Goal: Task Accomplishment & Management: Complete application form

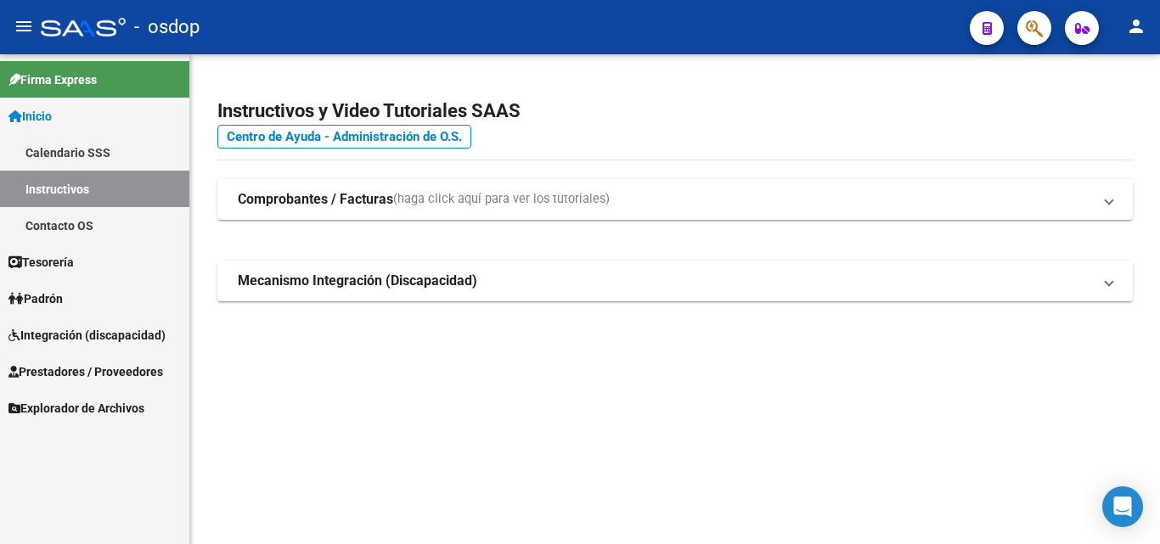
click at [593, 421] on mat-sidenav-content "Instructivos y Video Tutoriales SAAS Centro de Ayuda - Administración de O.S. C…" at bounding box center [675, 299] width 970 height 490
drag, startPoint x: 465, startPoint y: 445, endPoint x: 463, endPoint y: 459, distance: 14.5
click at [463, 459] on mat-sidenav-content "Instructivos y Video Tutoriales SAAS Centro de Ayuda - Administración de O.S. C…" at bounding box center [675, 299] width 970 height 490
click at [313, 189] on mat-expansion-panel-header "Comprobantes / Facturas (haga click aquí para ver los tutoriales)" at bounding box center [675, 199] width 916 height 41
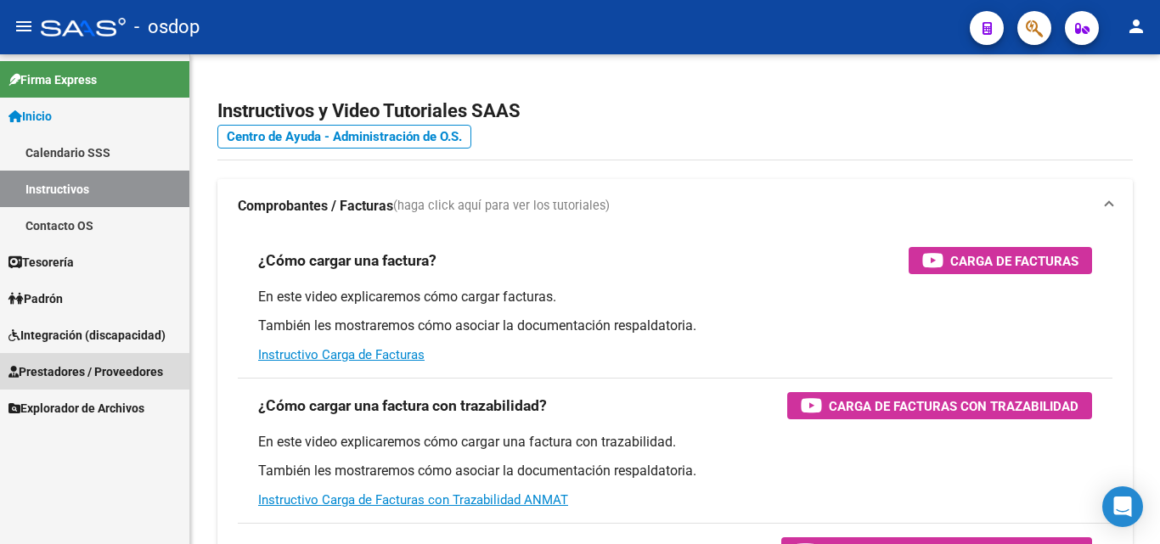
click at [54, 374] on span "Prestadores / Proveedores" at bounding box center [85, 372] width 155 height 19
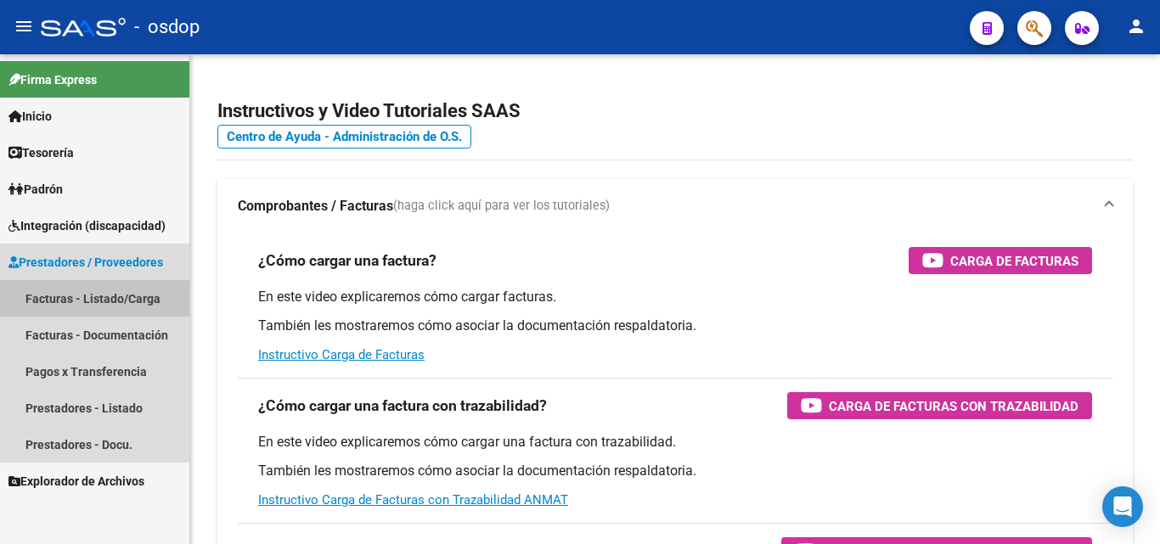
click at [63, 300] on link "Facturas - Listado/Carga" at bounding box center [94, 298] width 189 height 37
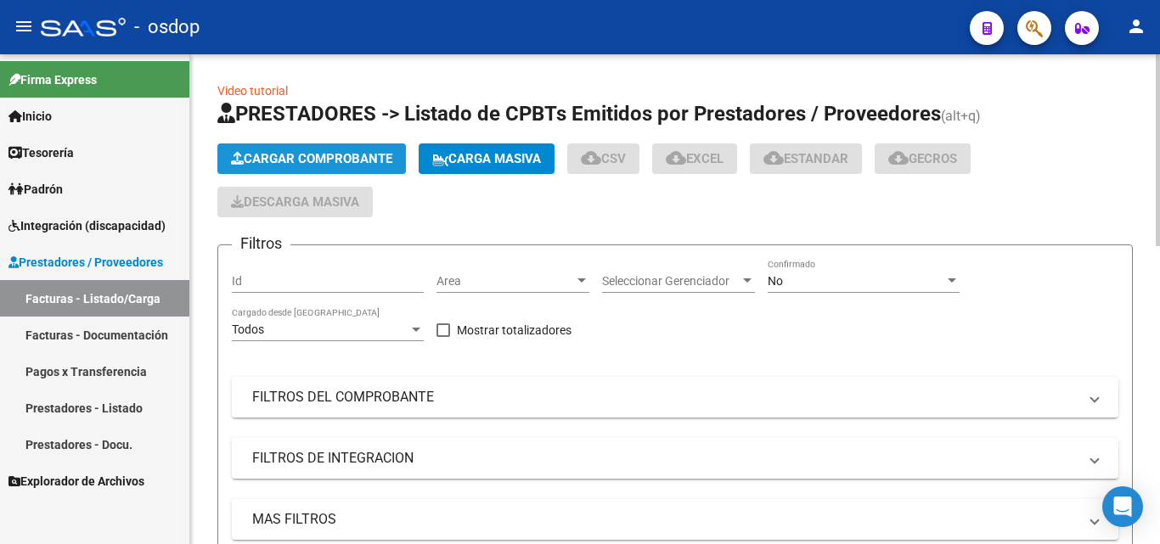
click at [356, 153] on span "Cargar Comprobante" at bounding box center [311, 158] width 161 height 15
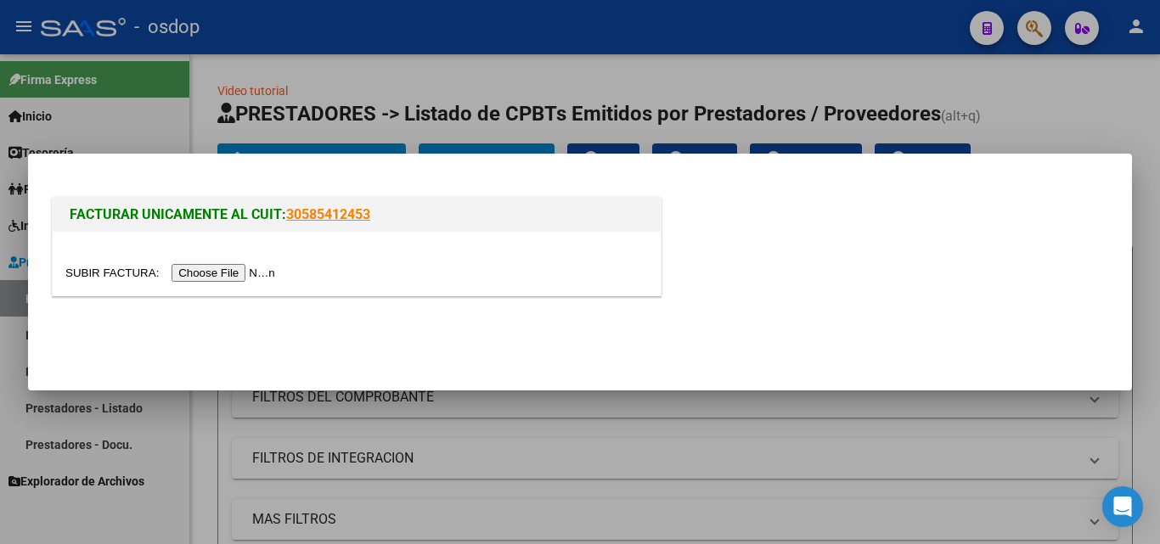
click at [251, 273] on input "file" at bounding box center [172, 273] width 215 height 18
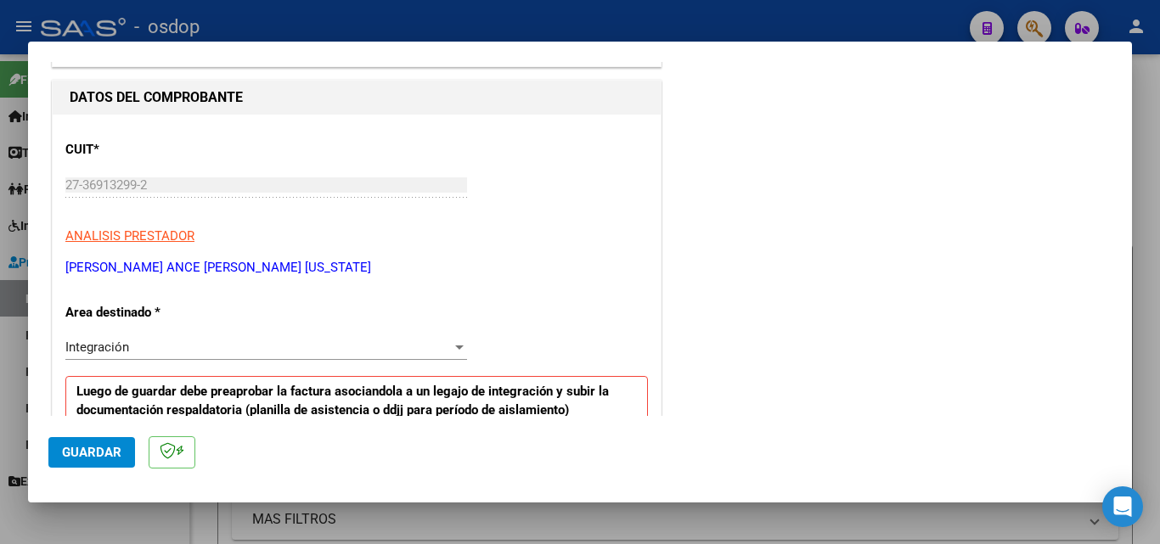
scroll to position [499, 0]
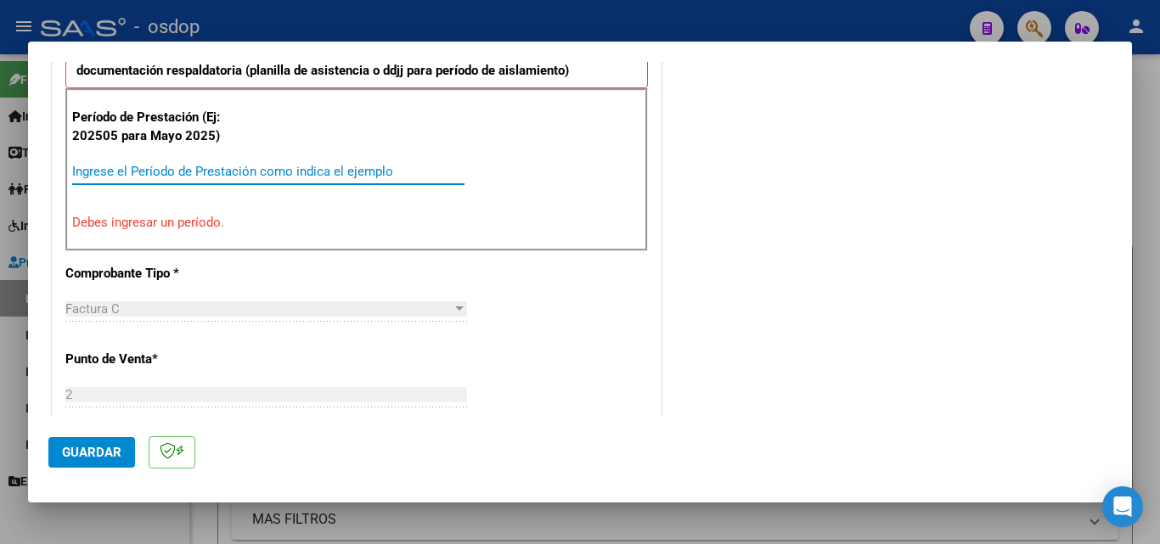
click at [102, 171] on input "Ingrese el Período de Prestación como indica el ejemplo" at bounding box center [268, 171] width 392 height 15
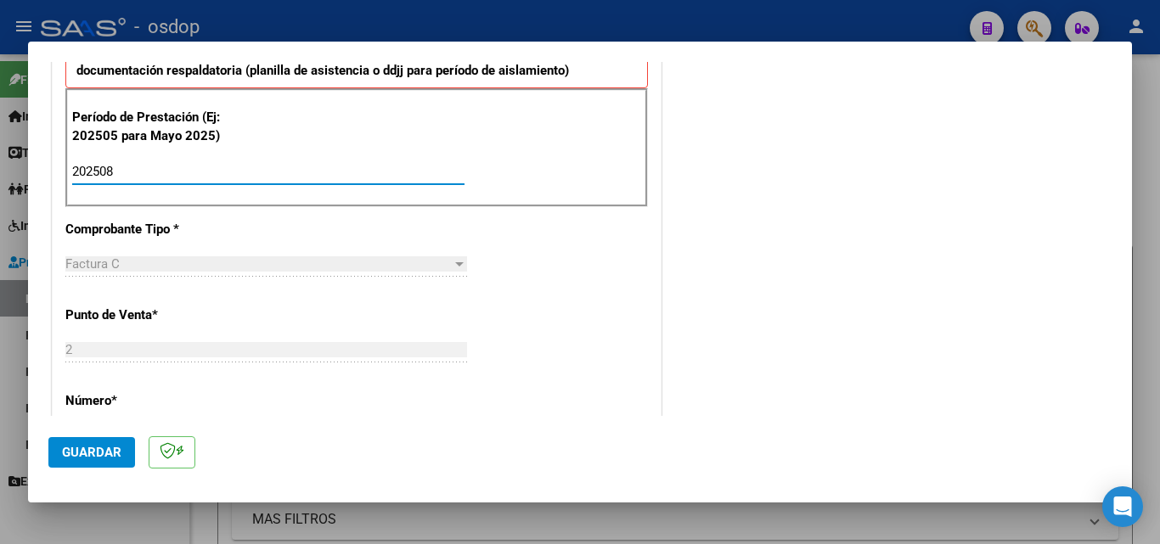
type input "202508"
click at [91, 455] on span "Guardar" at bounding box center [91, 452] width 59 height 15
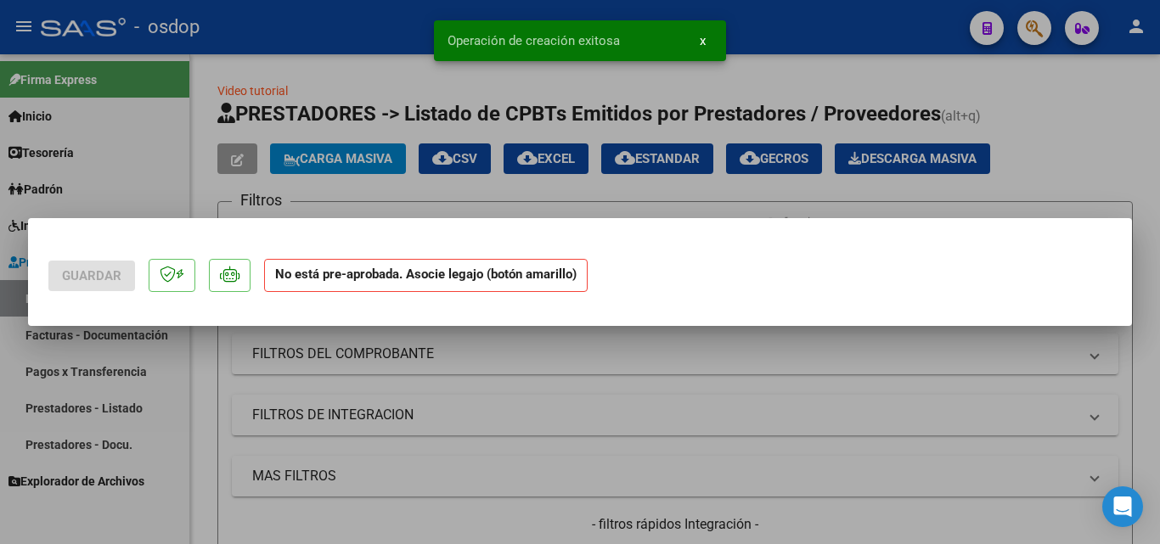
scroll to position [0, 0]
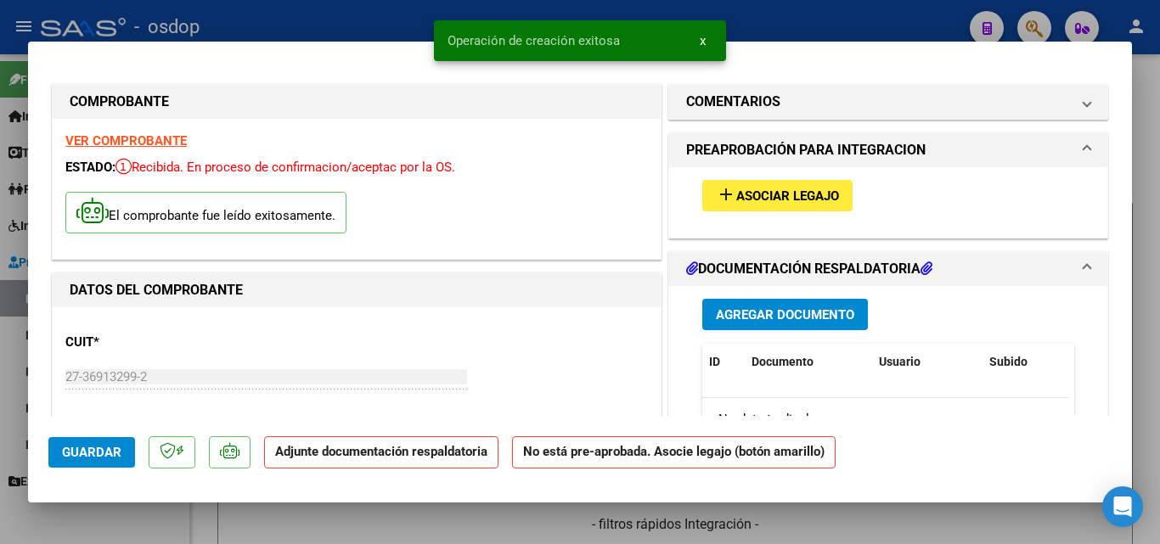
click at [766, 198] on span "Asociar Legajo" at bounding box center [787, 196] width 103 height 15
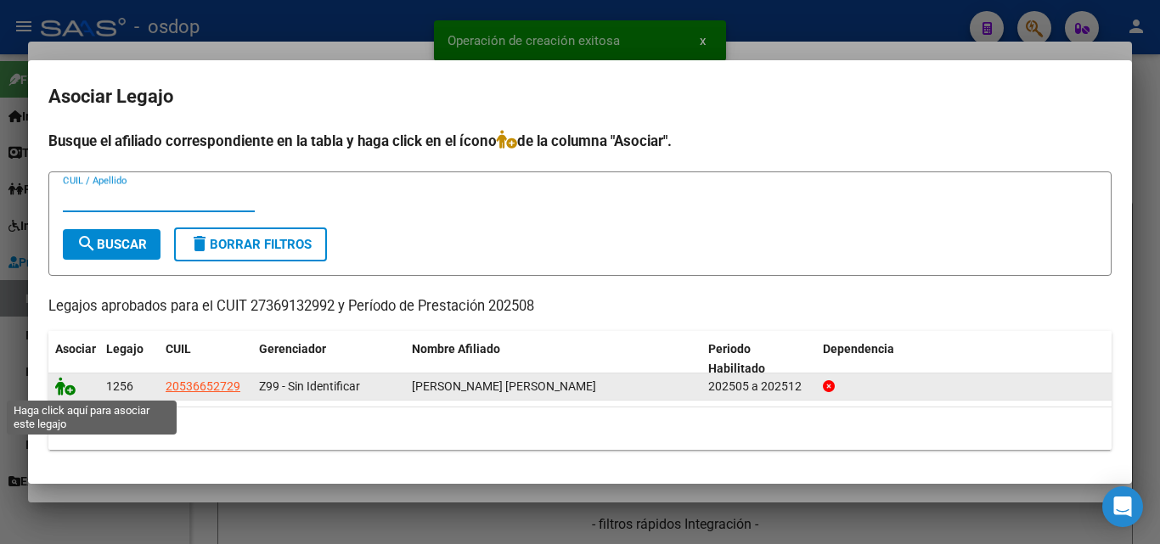
click at [66, 385] on icon at bounding box center [65, 386] width 20 height 19
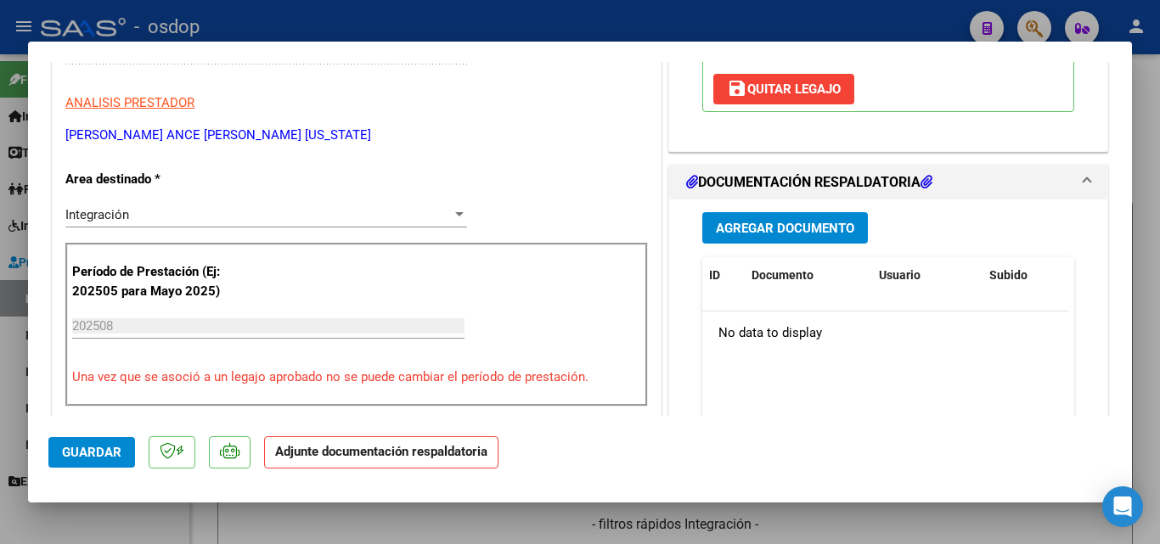
scroll to position [255, 0]
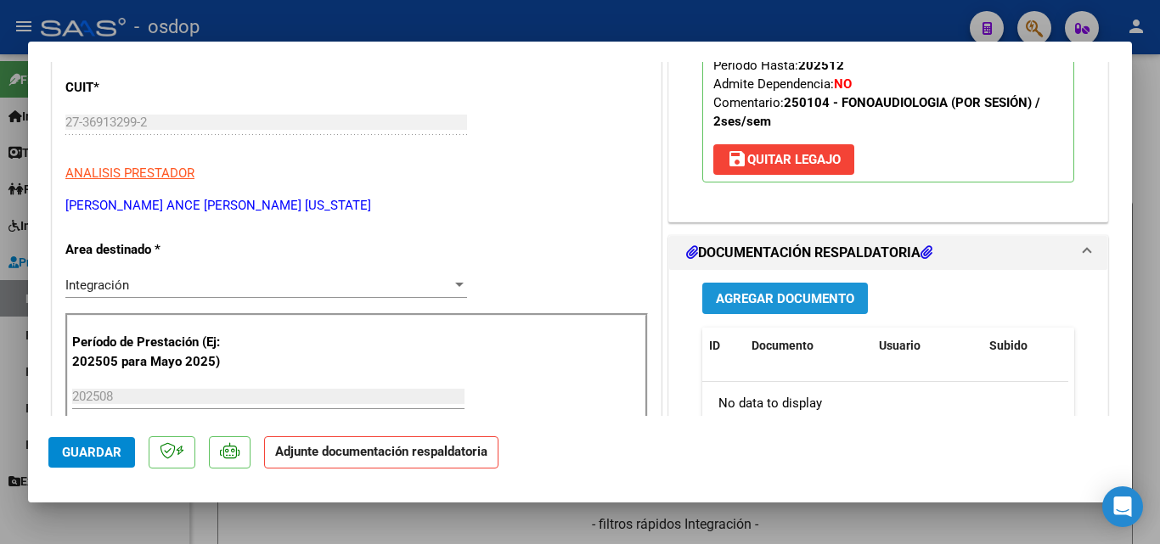
click at [775, 298] on span "Agregar Documento" at bounding box center [785, 298] width 138 height 15
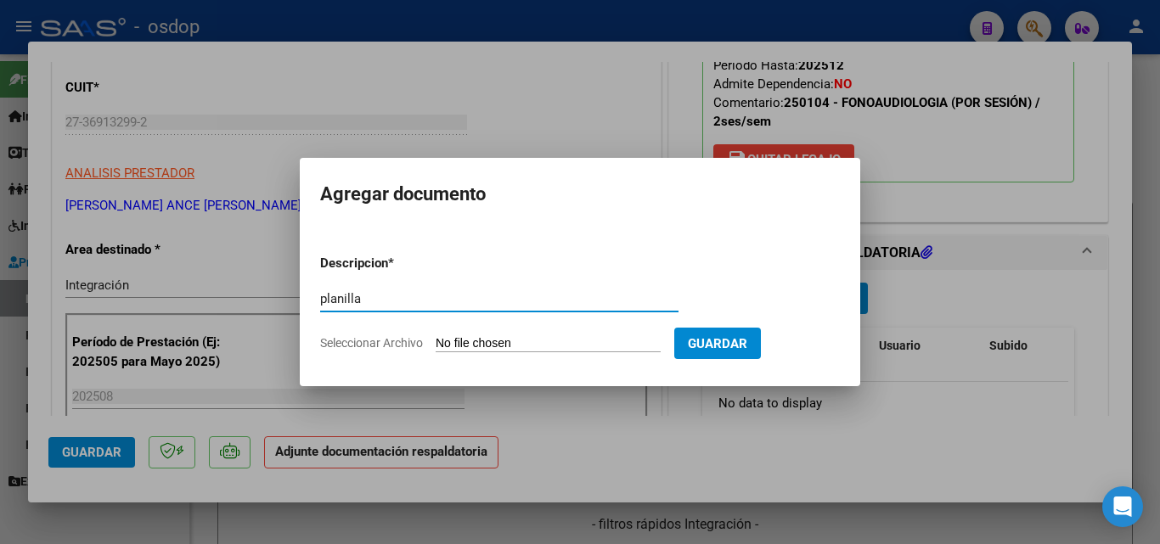
type input "planilla"
click at [526, 345] on input "Seleccionar Archivo" at bounding box center [548, 344] width 225 height 16
type input "C:\fakepath\asistecia [GEOGRAPHIC_DATA][PERSON_NAME].pdf"
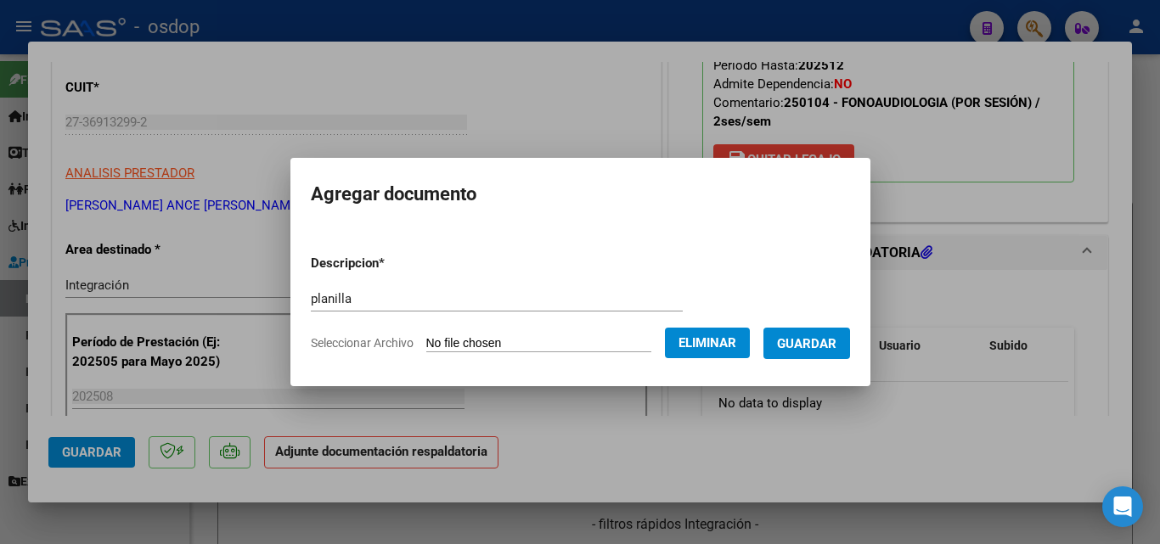
click at [837, 336] on span "Guardar" at bounding box center [806, 343] width 59 height 15
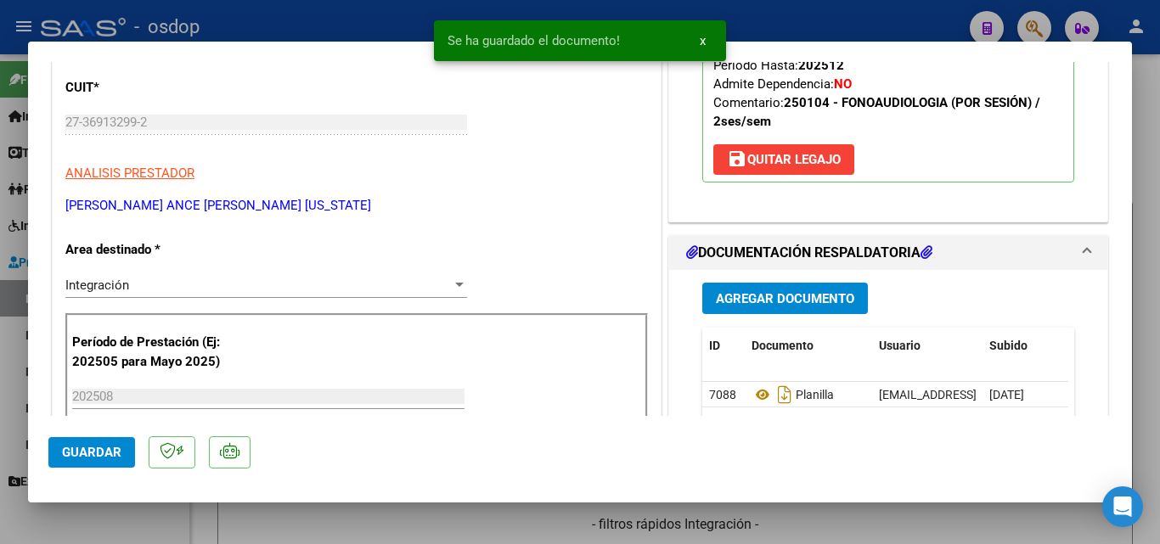
click at [831, 522] on div at bounding box center [580, 272] width 1160 height 544
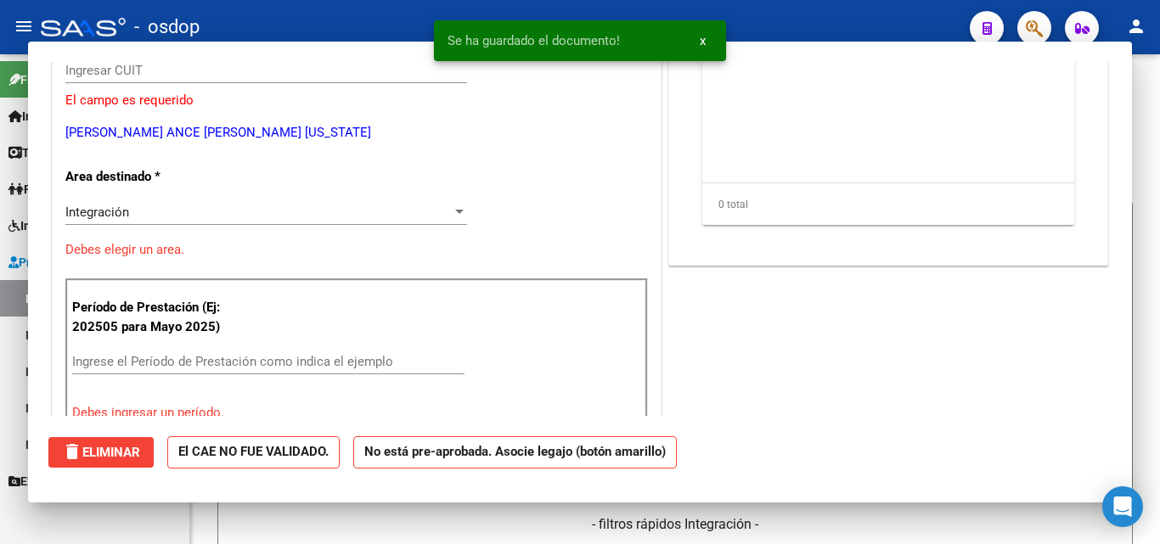
scroll to position [0, 0]
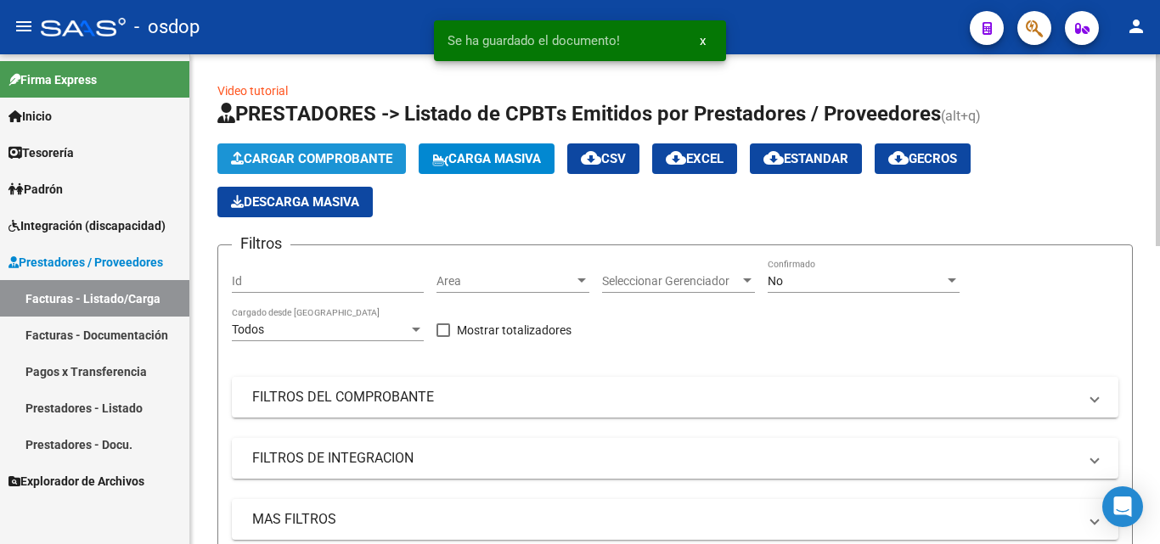
click at [299, 159] on span "Cargar Comprobante" at bounding box center [311, 158] width 161 height 15
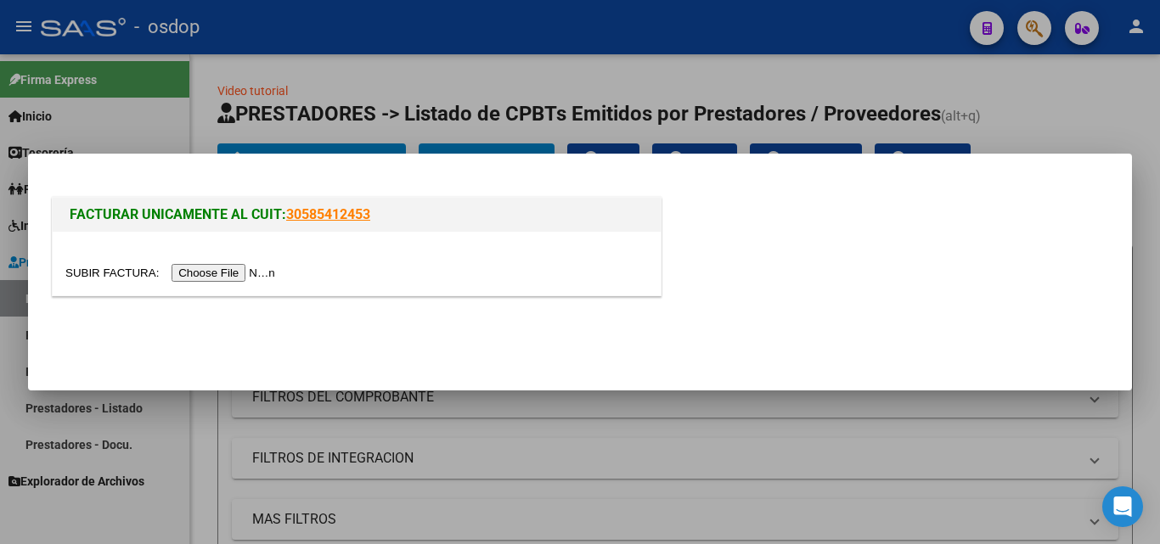
click at [245, 273] on input "file" at bounding box center [172, 273] width 215 height 18
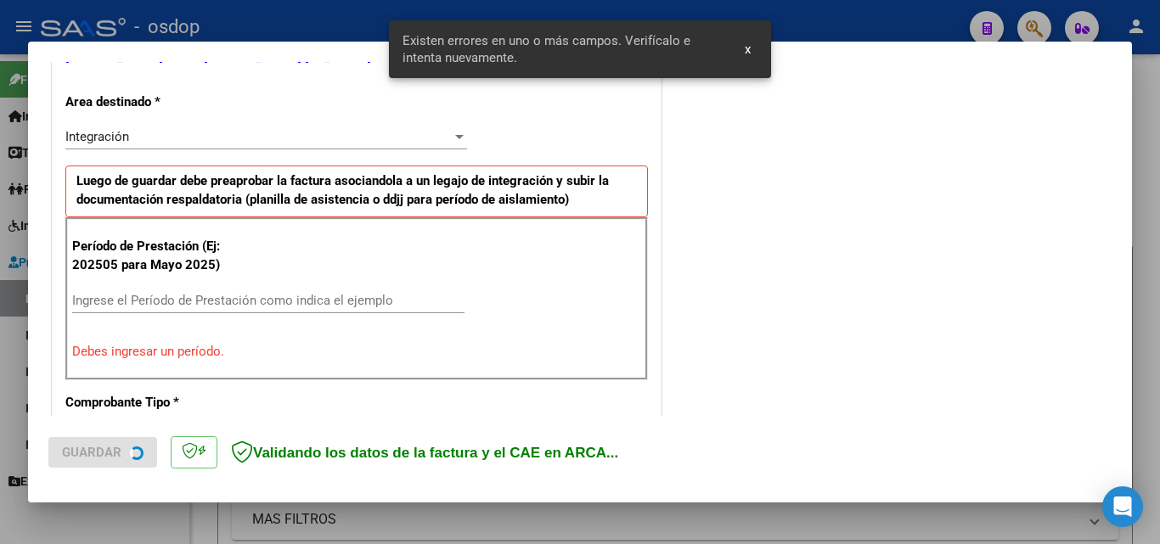
scroll to position [414, 0]
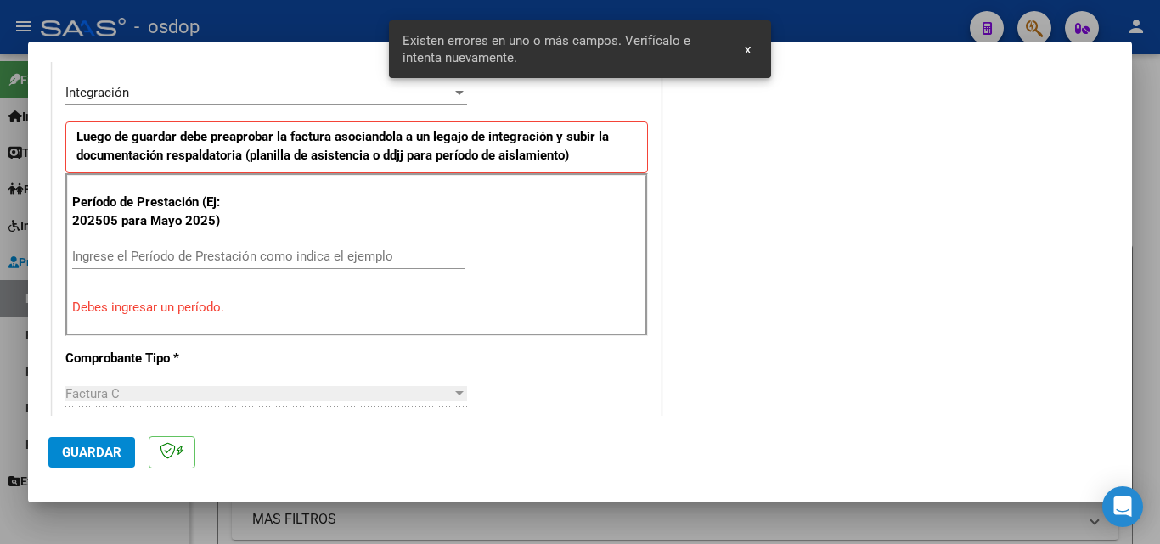
click at [158, 247] on div "Ingrese el Período de Prestación como indica el ejemplo" at bounding box center [268, 256] width 392 height 25
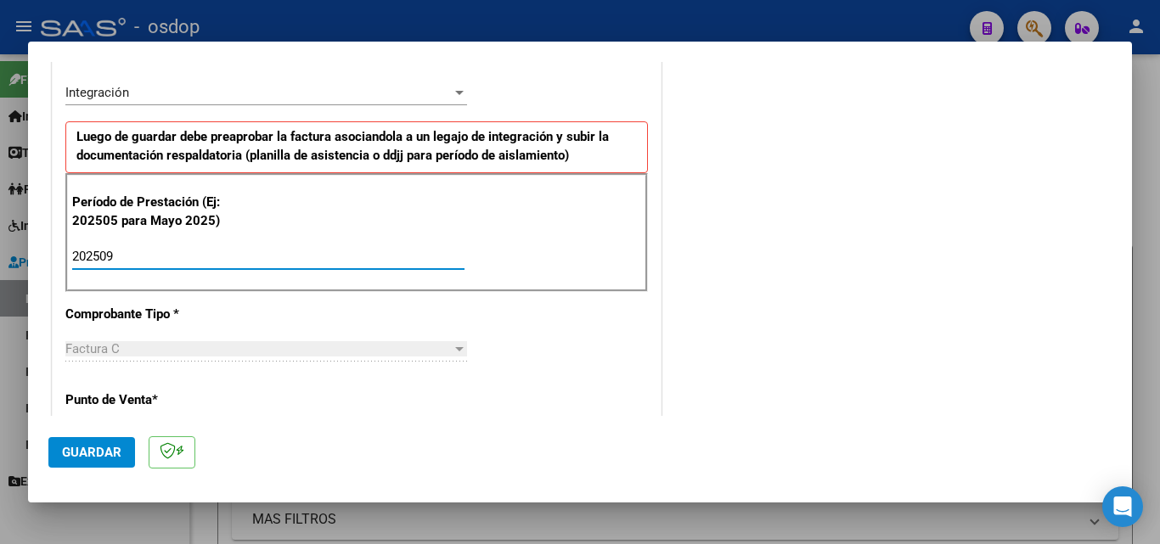
type input "202509"
click at [76, 452] on span "Guardar" at bounding box center [91, 452] width 59 height 15
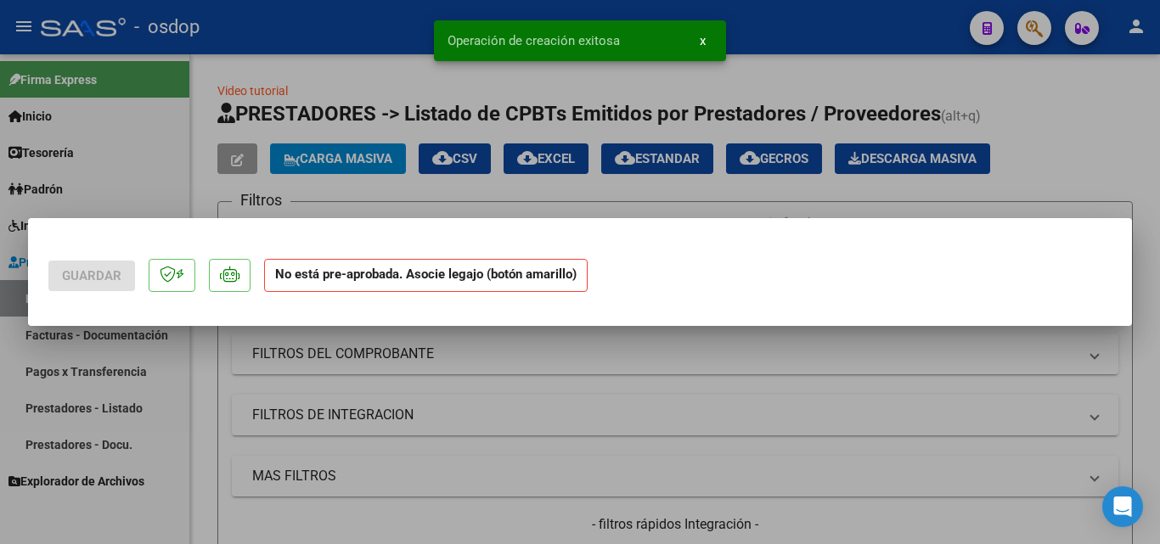
scroll to position [0, 0]
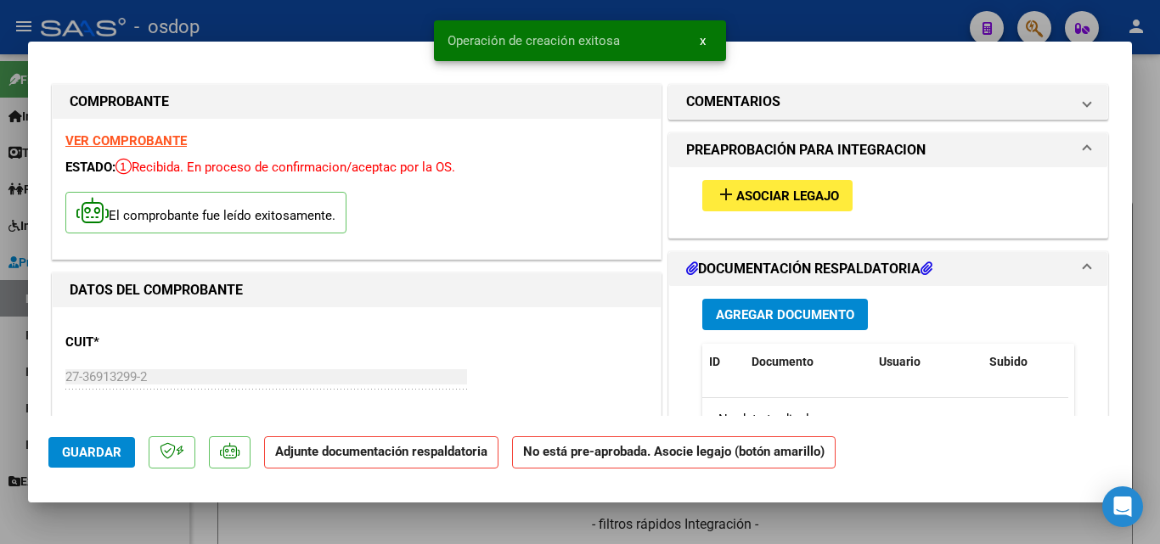
click at [752, 202] on span "Asociar Legajo" at bounding box center [787, 196] width 103 height 15
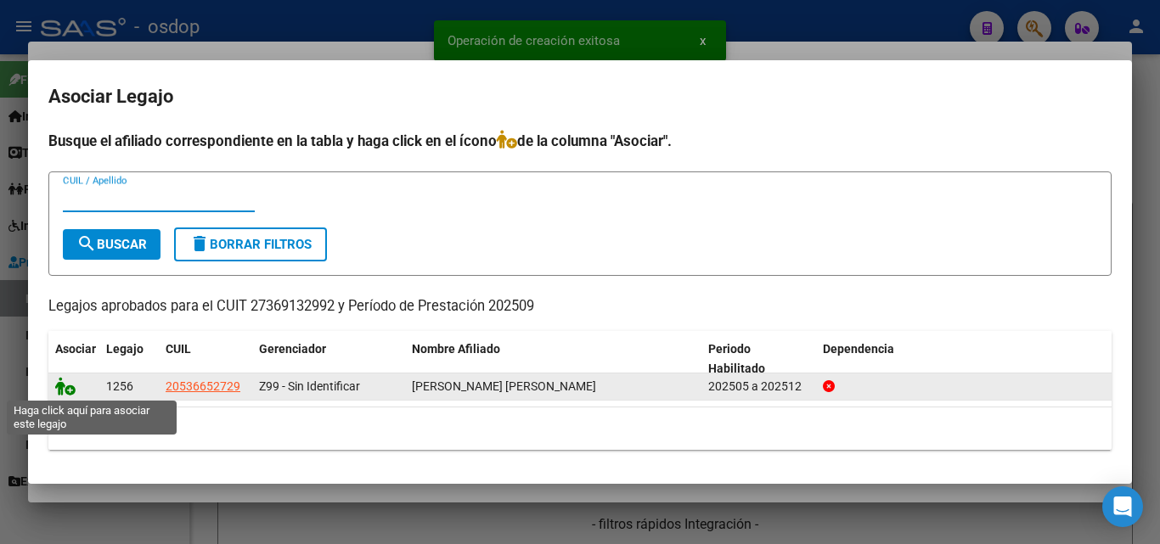
click at [65, 386] on icon at bounding box center [65, 386] width 20 height 19
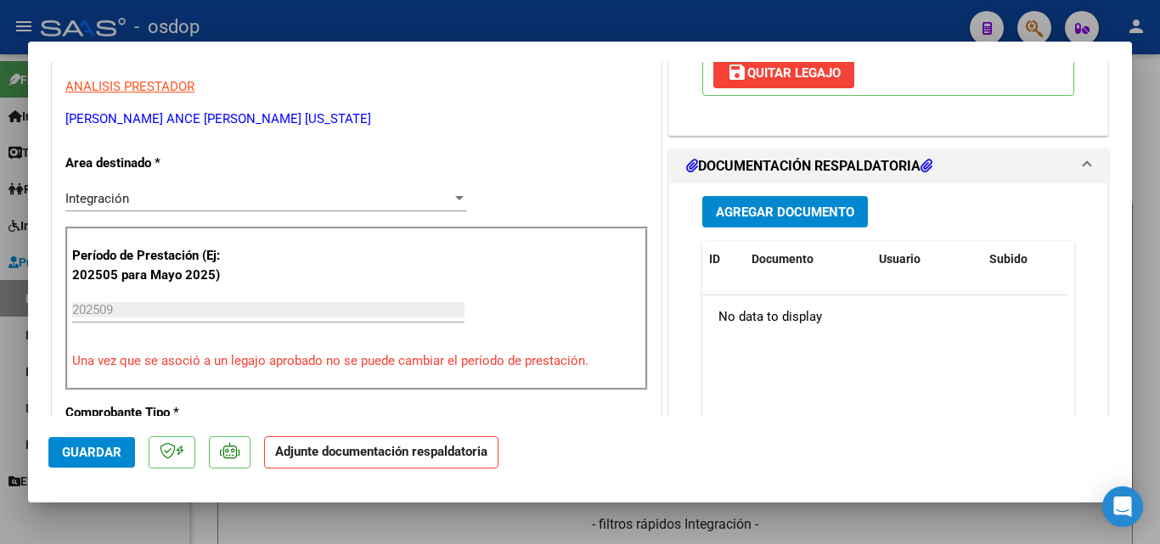
scroll to position [425, 0]
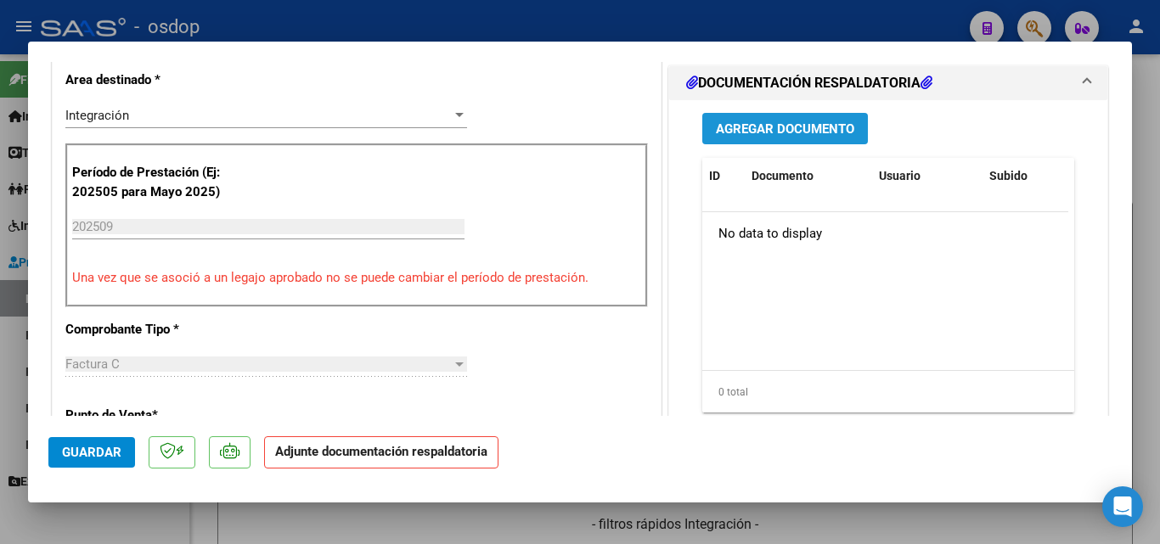
click at [735, 128] on span "Agregar Documento" at bounding box center [785, 128] width 138 height 15
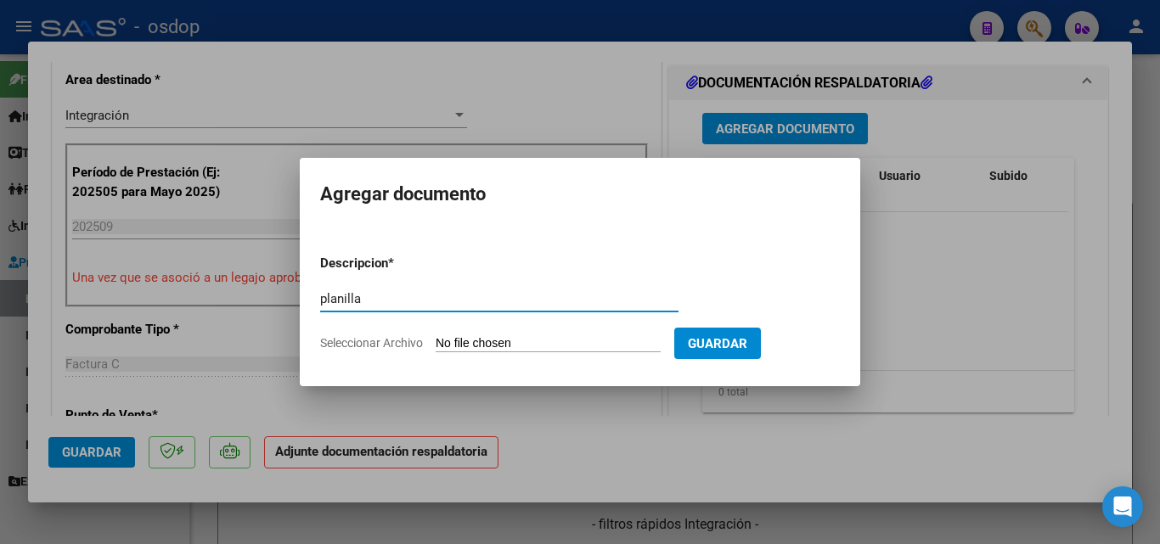
type input "planilla"
click at [581, 345] on input "Seleccionar Archivo" at bounding box center [548, 344] width 225 height 16
type input "C:\fakepath\asistencia septiembre [PERSON_NAME].pdf"
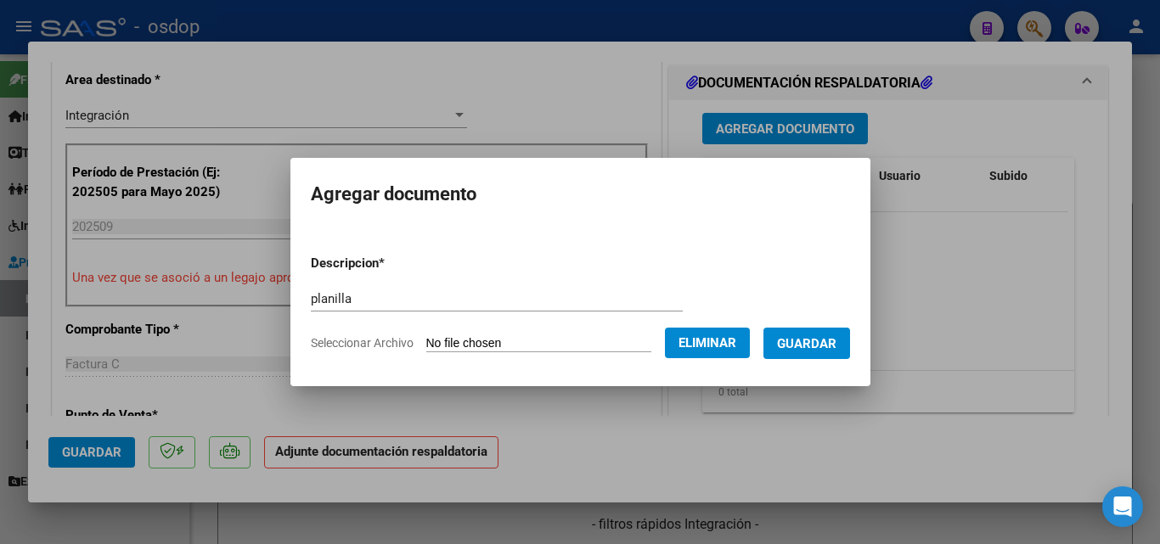
click at [811, 342] on span "Guardar" at bounding box center [806, 343] width 59 height 15
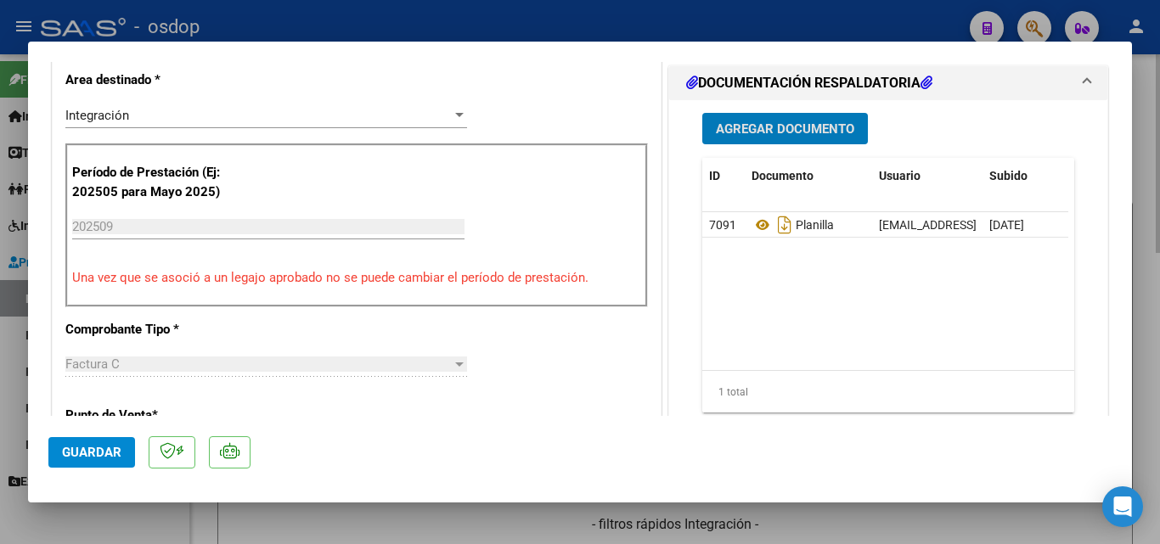
click at [798, 521] on div at bounding box center [580, 272] width 1160 height 544
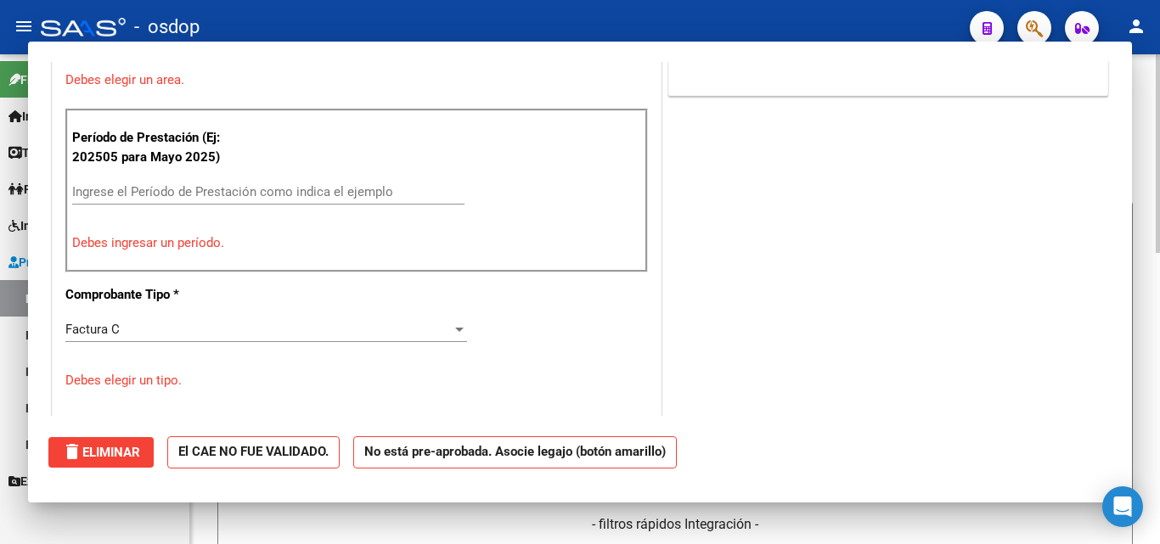
scroll to position [0, 0]
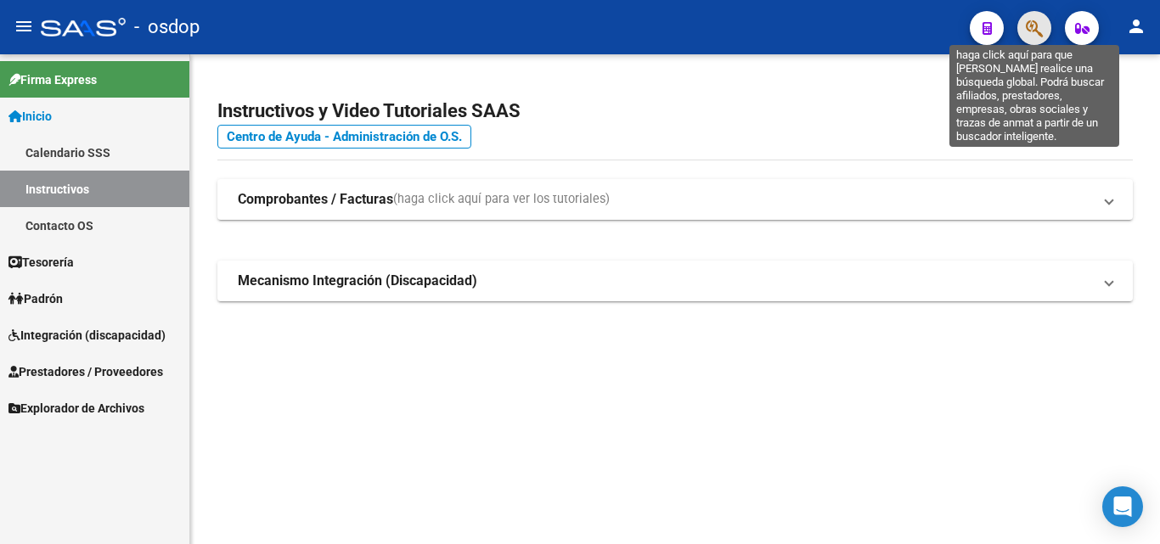
click at [1043, 22] on icon "button" at bounding box center [1034, 29] width 17 height 20
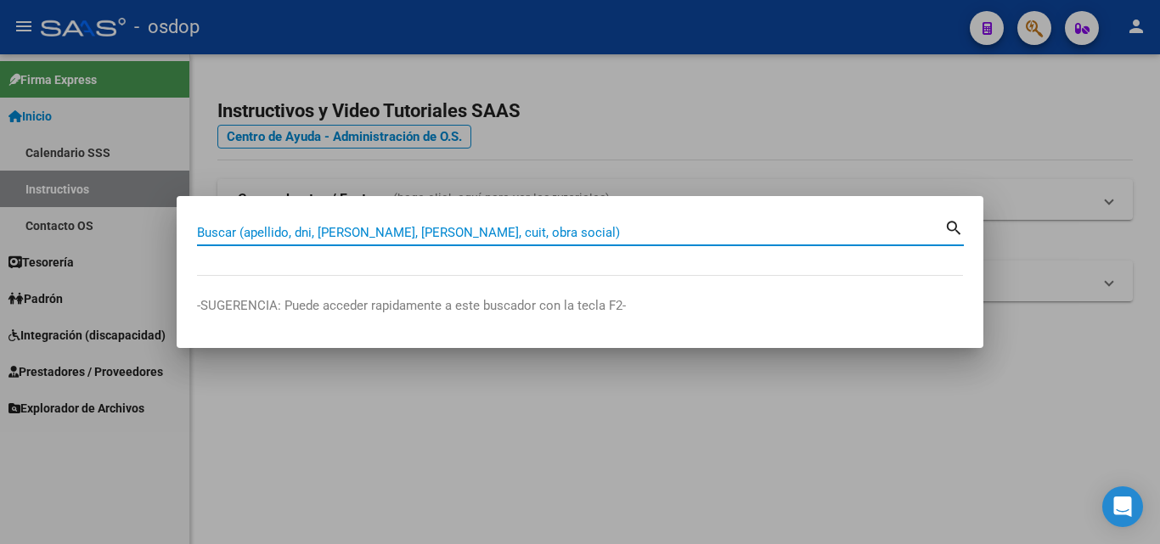
click at [345, 228] on input "Buscar (apellido, dni, cuil, nro traspaso, cuit, obra social)" at bounding box center [570, 232] width 747 height 15
click at [388, 236] on input "Buscar (apellido, dni, cuil, nro traspaso, cuit, obra social)" at bounding box center [570, 232] width 747 height 15
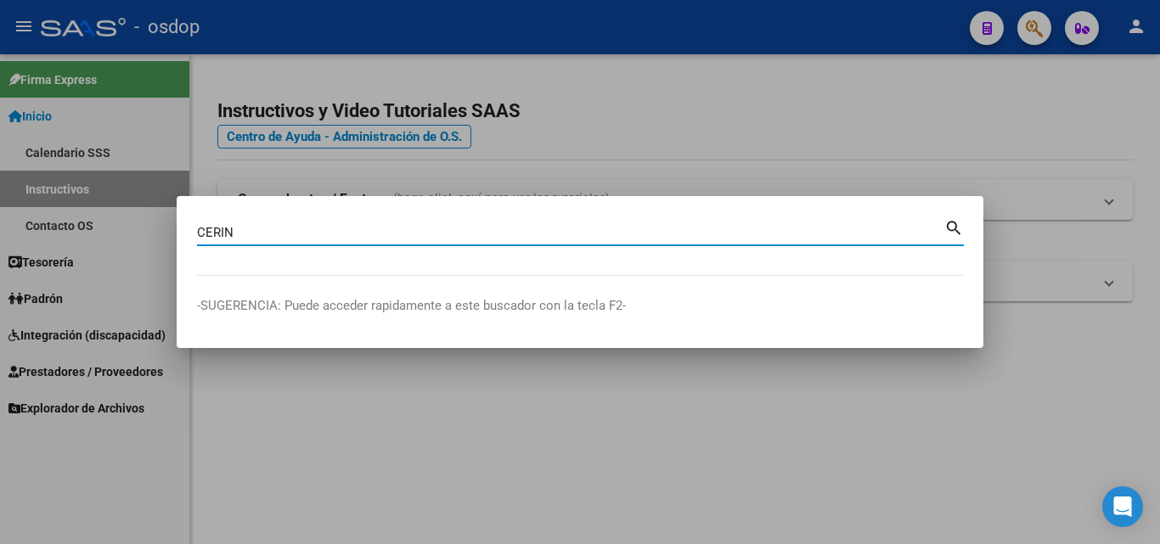
type input "CERIN"
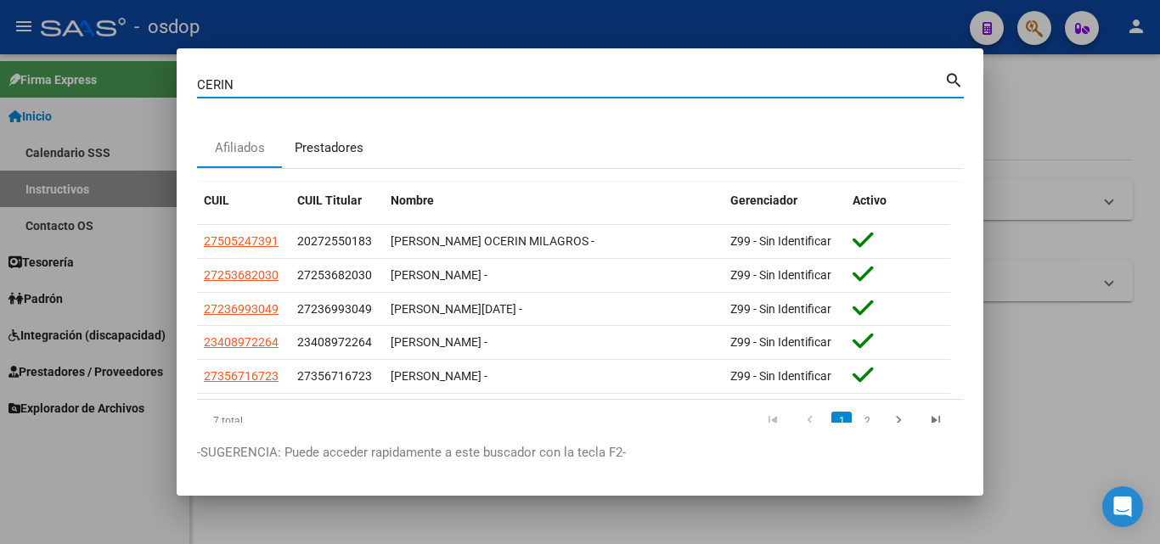
click at [324, 138] on div "Prestadores" at bounding box center [329, 148] width 69 height 20
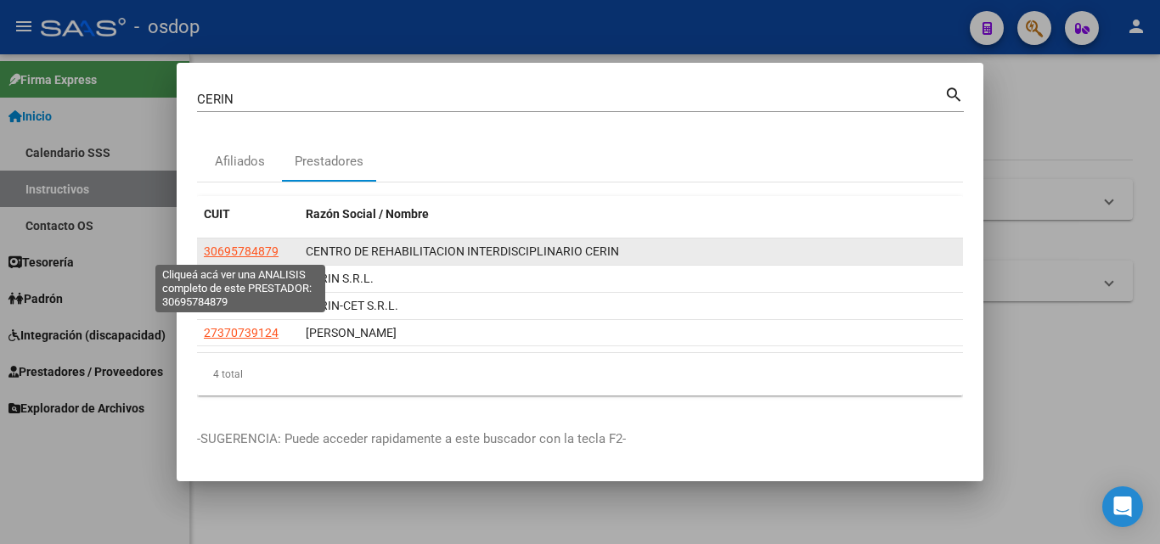
click at [252, 246] on span "30695784879" at bounding box center [241, 252] width 75 height 14
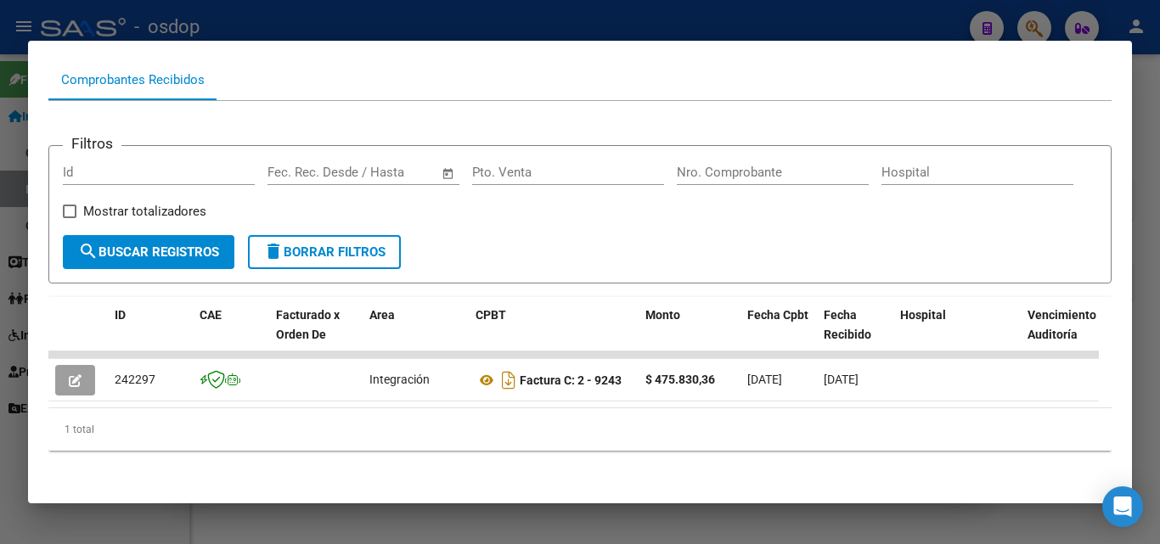
scroll to position [189, 0]
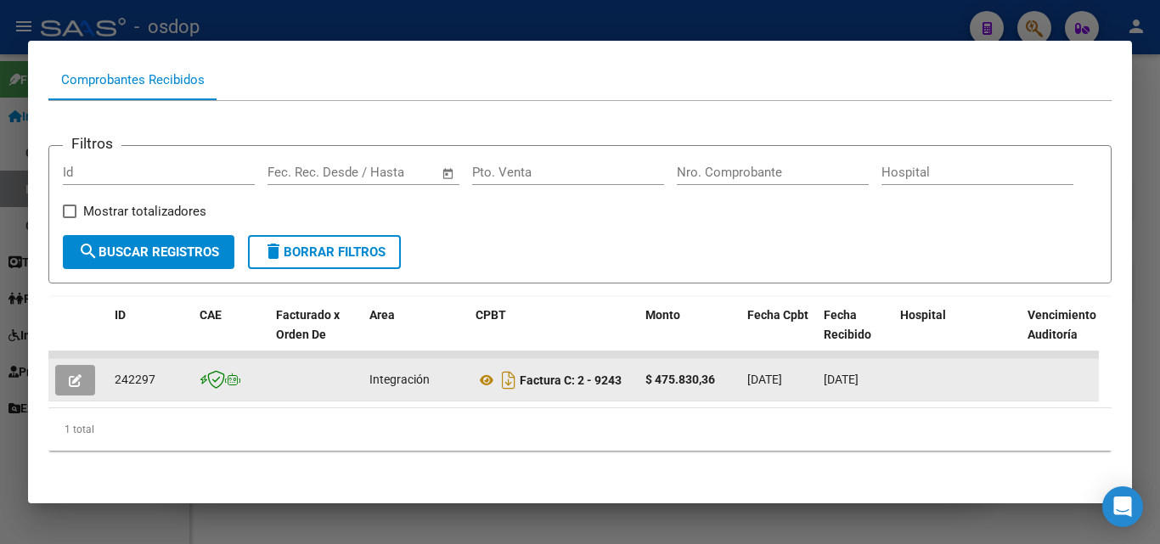
click at [75, 375] on icon "button" at bounding box center [75, 381] width 13 height 13
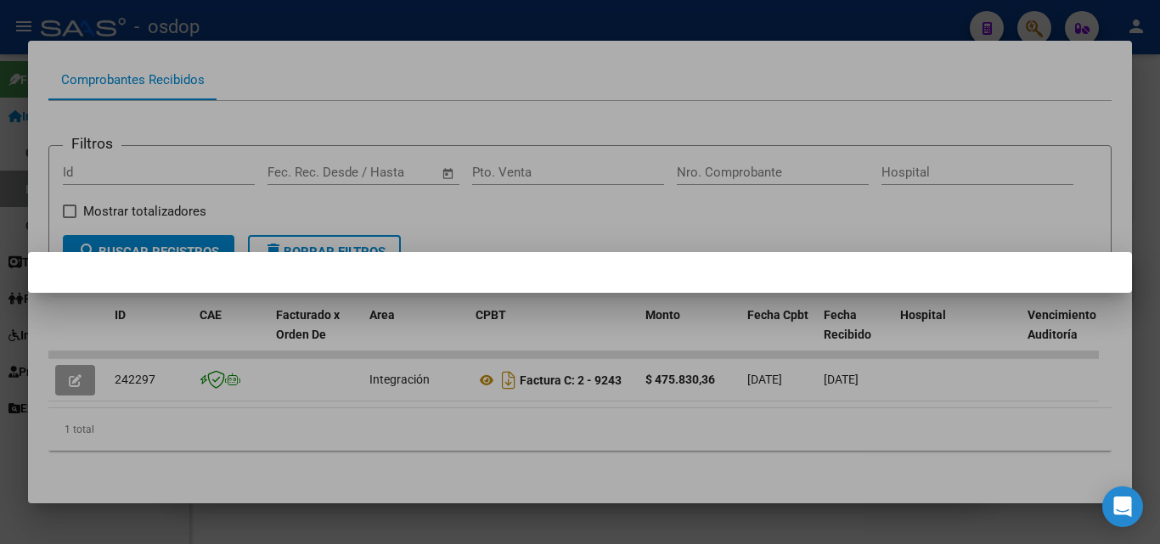
click at [126, 472] on div at bounding box center [580, 272] width 1160 height 544
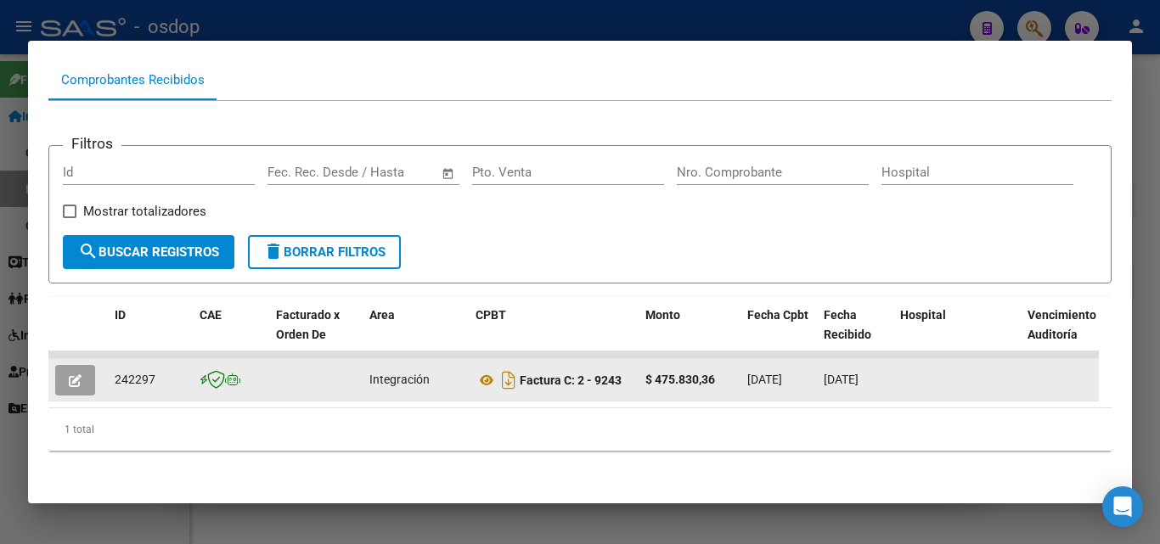
click at [70, 373] on span "button" at bounding box center [75, 380] width 13 height 15
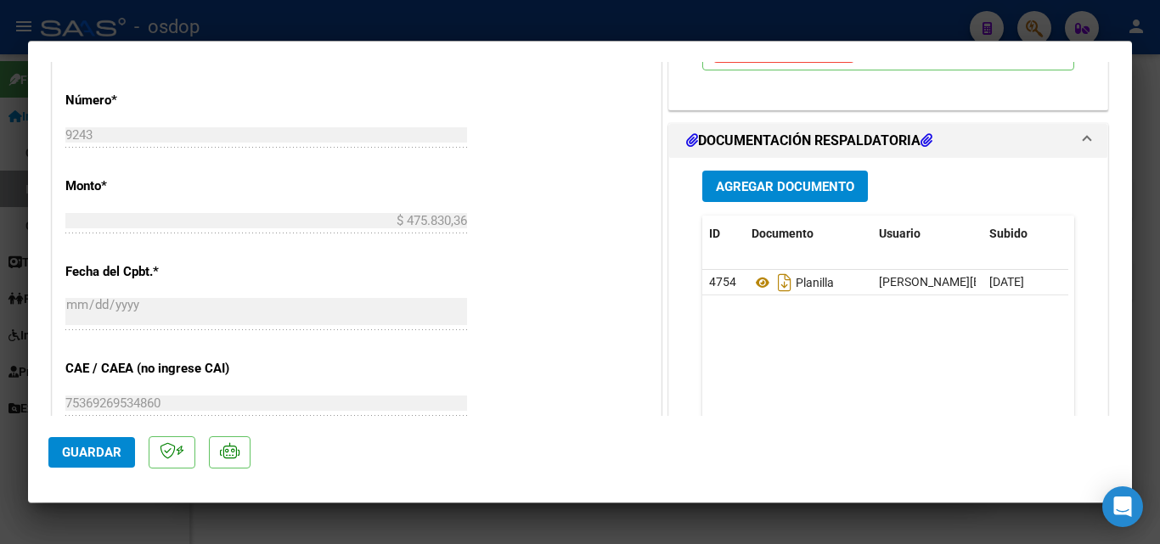
scroll to position [764, 0]
click at [780, 177] on button "Agregar Documento" at bounding box center [785, 185] width 166 height 31
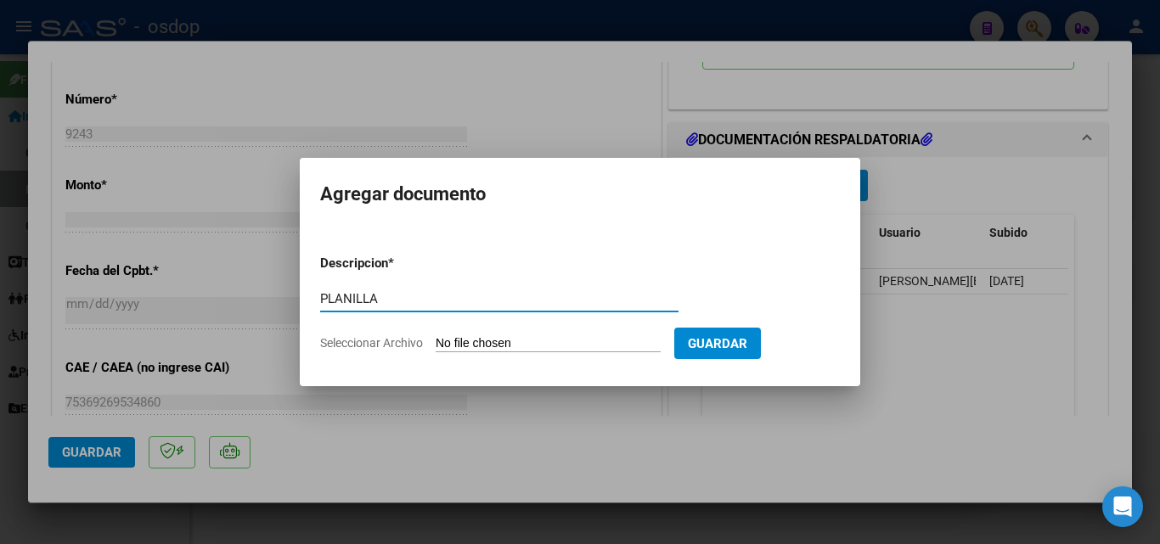
type input "PLANILLA"
click at [557, 339] on input "Seleccionar Archivo" at bounding box center [548, 344] width 225 height 16
type input "C:\fakepath\ALVARADO FLORENCIA MAIE08102025.pdf"
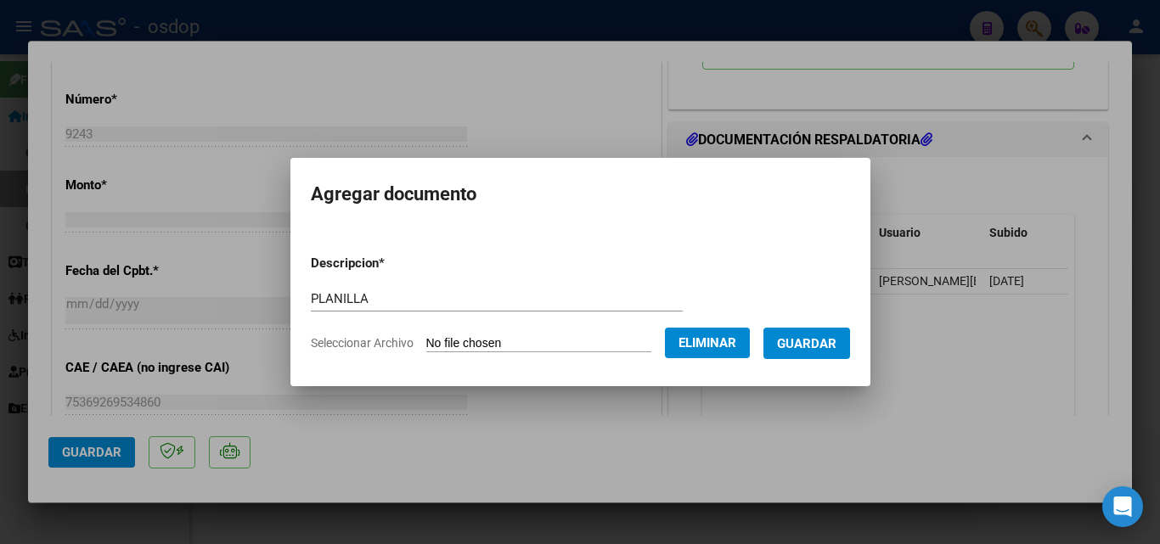
click at [812, 337] on span "Guardar" at bounding box center [806, 343] width 59 height 15
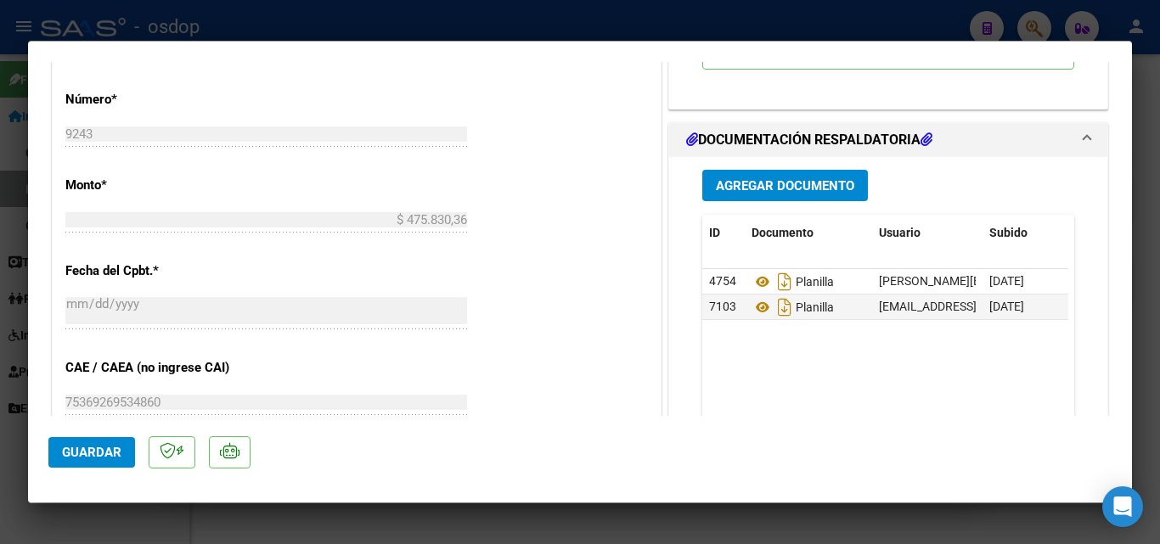
click at [724, 522] on div at bounding box center [580, 272] width 1160 height 544
type input "$ 0,00"
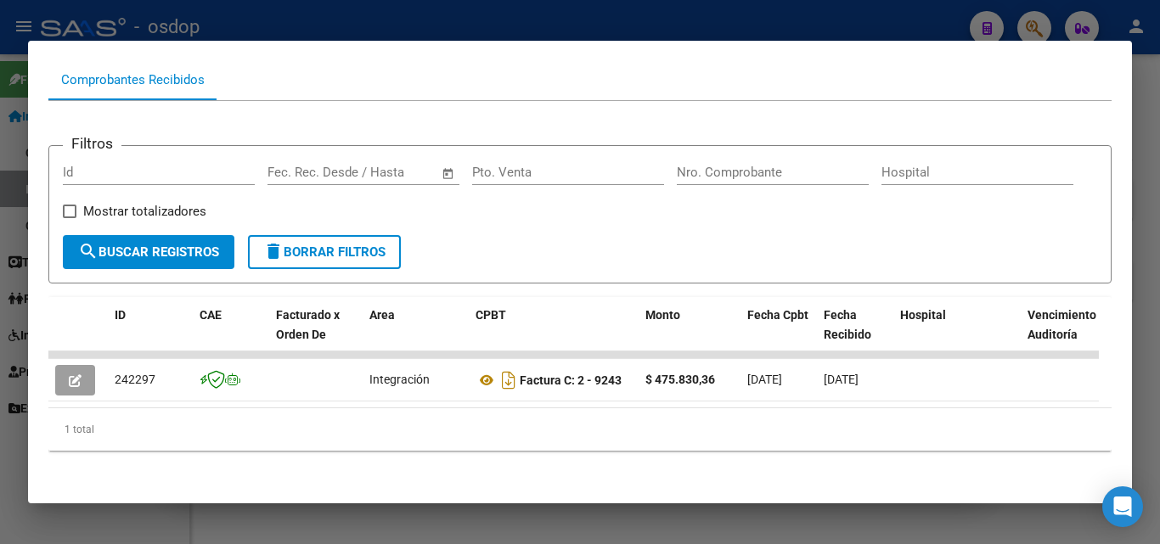
click at [380, 531] on div at bounding box center [580, 272] width 1160 height 544
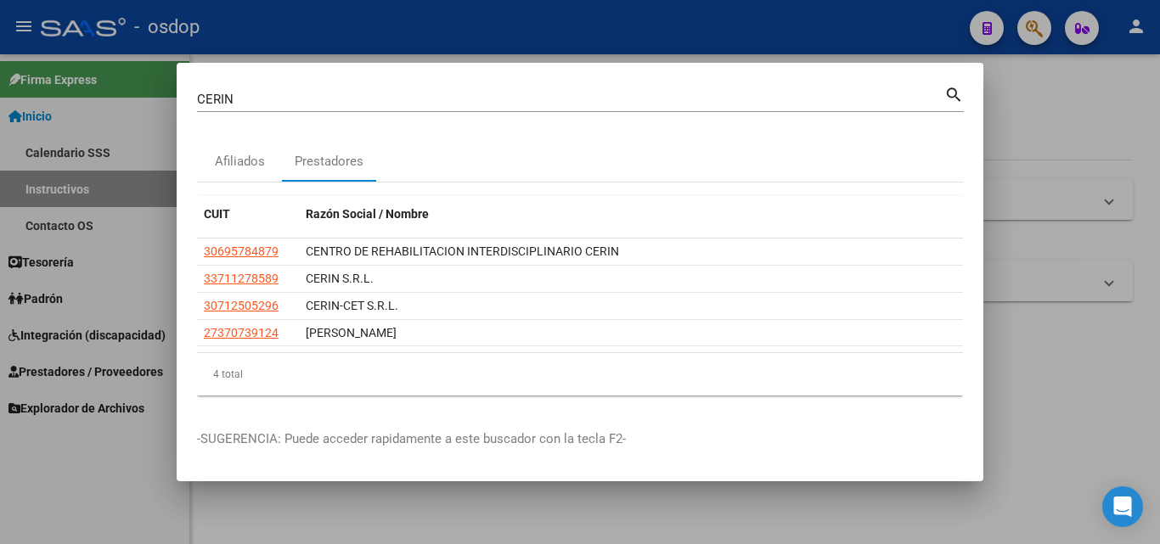
click at [409, 516] on div at bounding box center [580, 272] width 1160 height 544
